Goal: Transaction & Acquisition: Purchase product/service

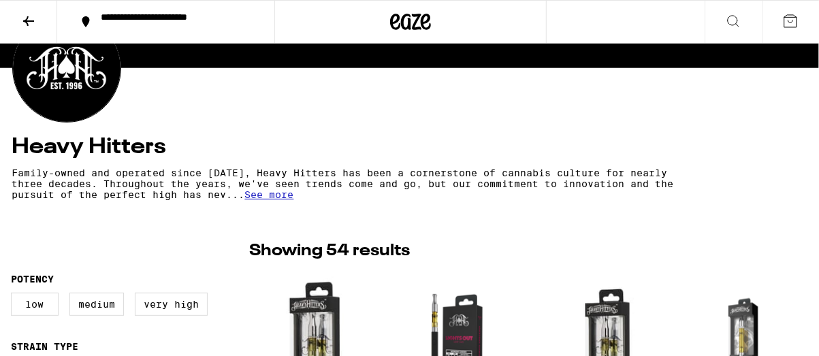
scroll to position [71, 0]
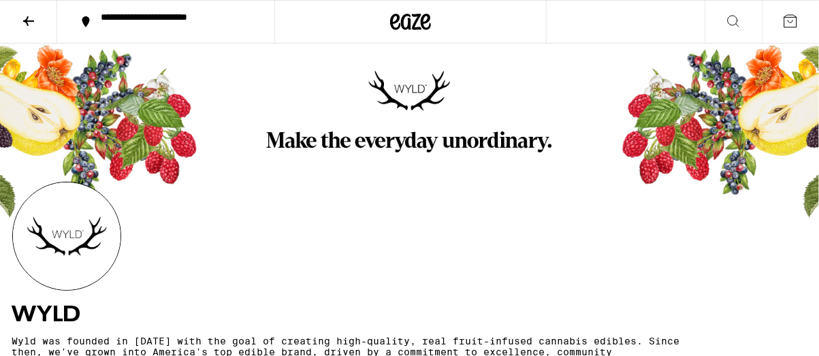
click at [375, 179] on div at bounding box center [409, 140] width 819 height 193
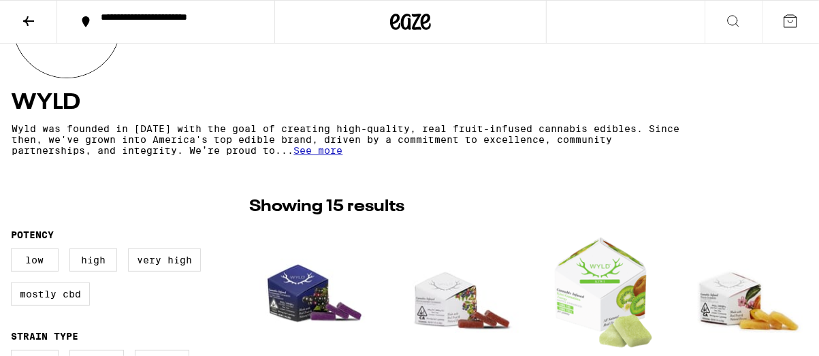
click at [313, 155] on span "See more" at bounding box center [318, 150] width 49 height 11
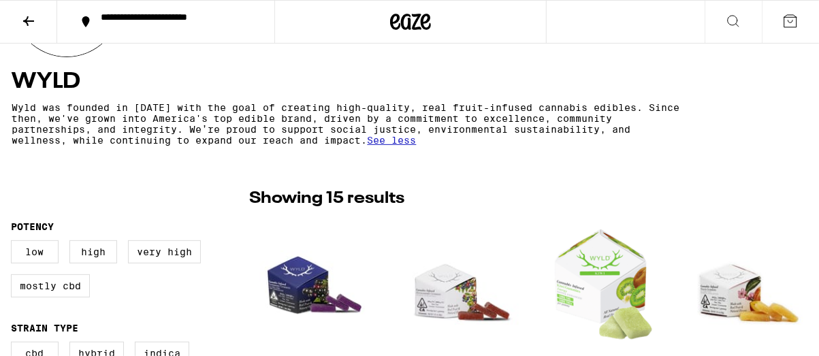
scroll to position [0, 0]
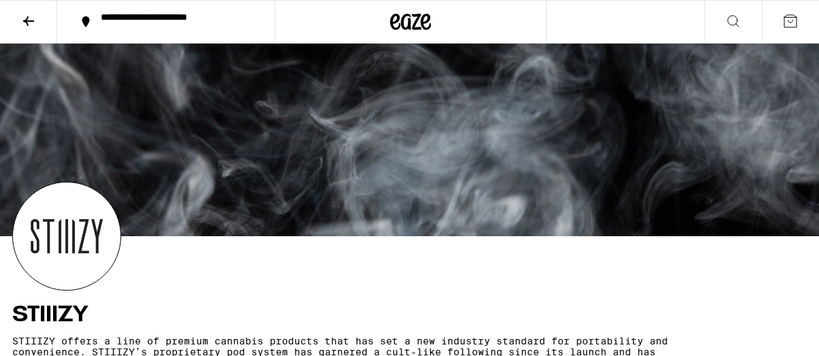
scroll to position [142, 0]
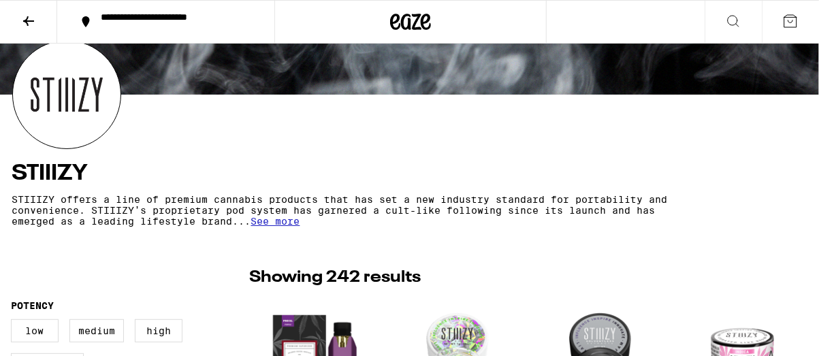
click at [285, 221] on span "See more" at bounding box center [275, 221] width 49 height 11
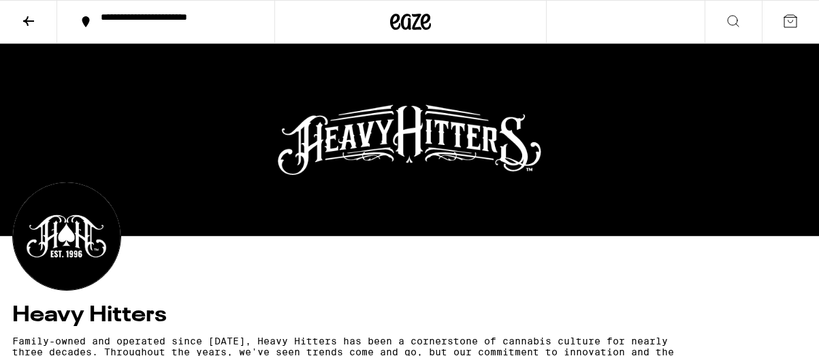
scroll to position [212, 0]
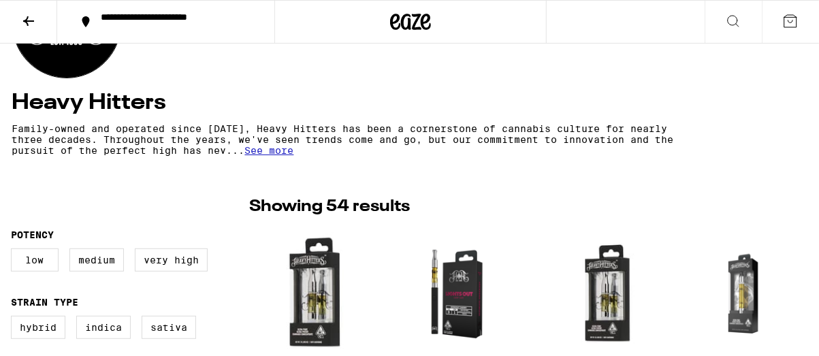
click at [274, 152] on span "See more" at bounding box center [269, 150] width 49 height 11
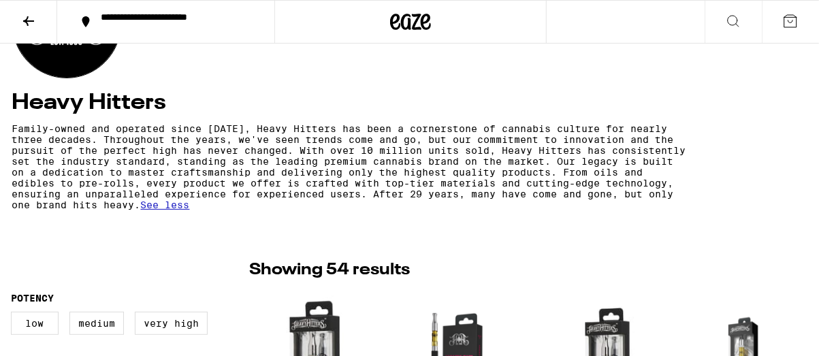
scroll to position [0, 0]
